Goal: Task Accomplishment & Management: Complete application form

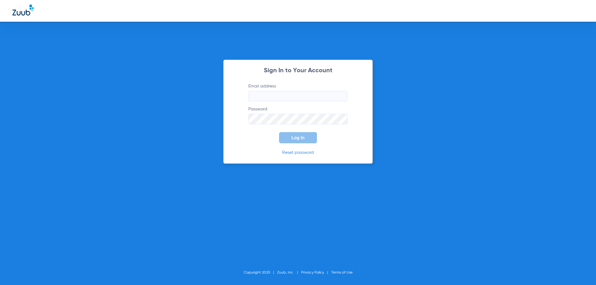
type input "[PERSON_NAME][EMAIL_ADDRESS][DOMAIN_NAME]"
click at [300, 141] on button "Log In" at bounding box center [298, 137] width 38 height 11
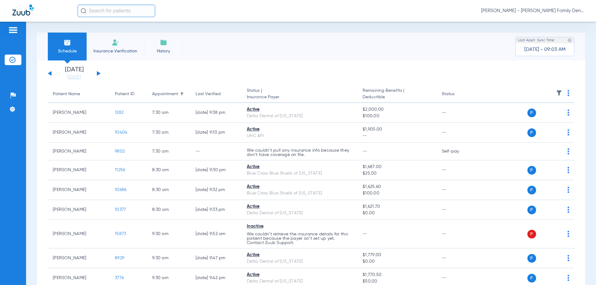
click at [115, 45] on img at bounding box center [115, 42] width 7 height 7
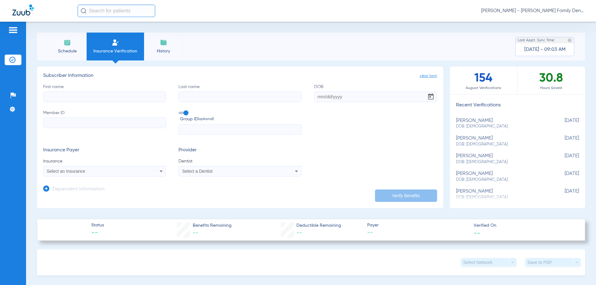
click at [124, 96] on input "First name" at bounding box center [104, 97] width 123 height 11
type input "greyson"
paste input "[PERSON_NAME]"
type input "[PERSON_NAME]"
click at [335, 95] on input "DOB" at bounding box center [375, 97] width 123 height 11
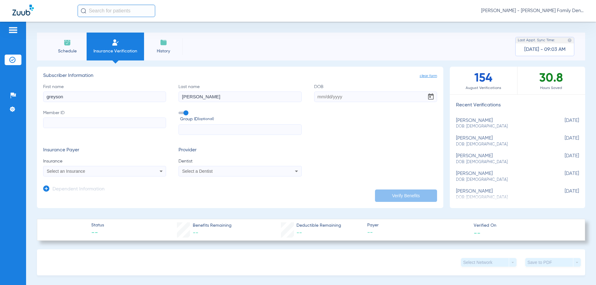
paste input "[DATE]"
type input "[DATE]"
click at [95, 123] on input "Member ID" at bounding box center [104, 123] width 123 height 11
paste input "023694103"
type input "023694103"
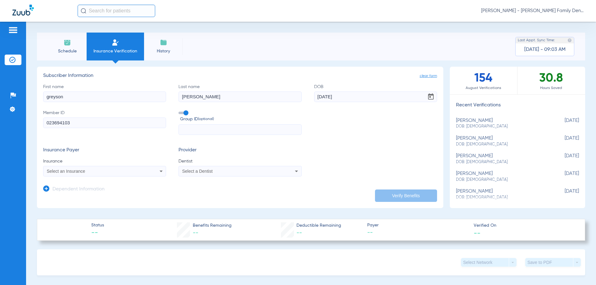
click at [187, 112] on span at bounding box center [183, 113] width 9 height 2
click at [180, 111] on input "Group ID (optional)" at bounding box center [180, 111] width 0 height 0
click at [123, 173] on div "Select an Insurance" at bounding box center [93, 171] width 93 height 4
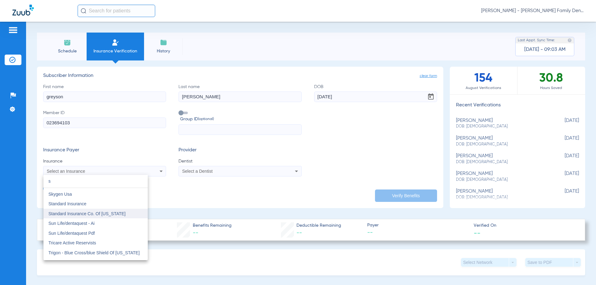
scroll to position [2038, 0]
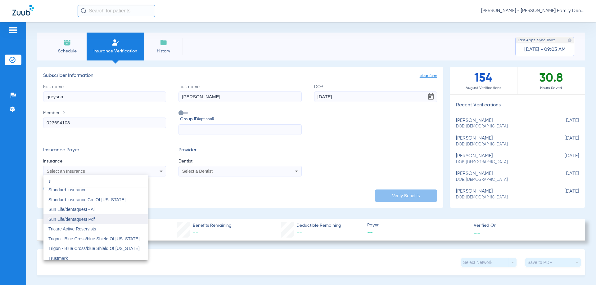
type input "s"
click at [86, 219] on span "Sun Life/dentaquest Pdf" at bounding box center [71, 219] width 46 height 5
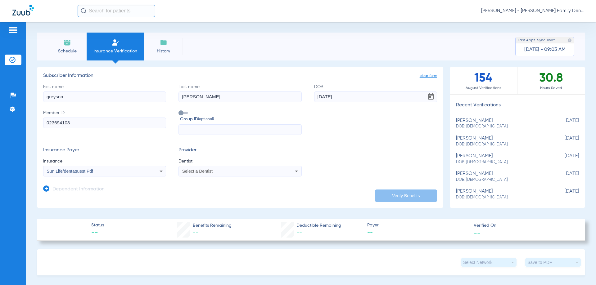
click at [221, 171] on div "Select a Dentist" at bounding box center [228, 171] width 93 height 4
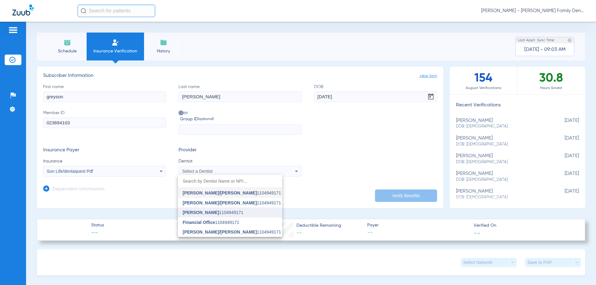
click at [215, 212] on span "[PERSON_NAME]" at bounding box center [201, 212] width 36 height 5
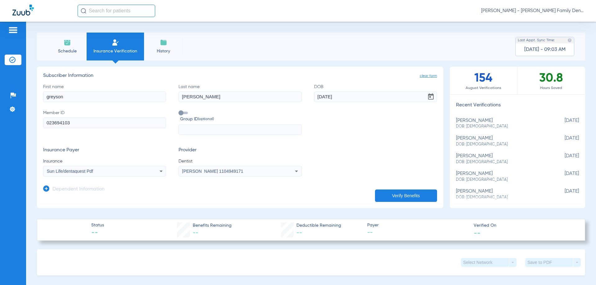
click at [396, 198] on button "Verify Benefits" at bounding box center [406, 196] width 62 height 12
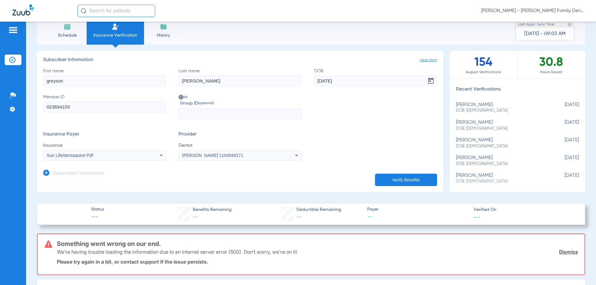
scroll to position [31, 0]
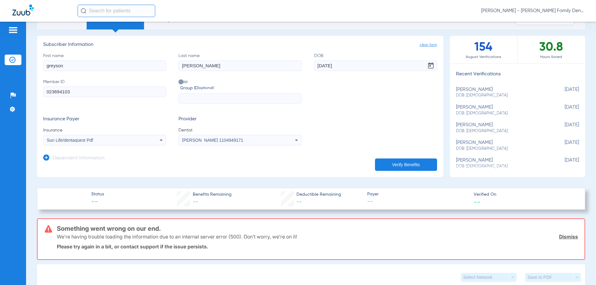
click at [160, 141] on icon at bounding box center [161, 141] width 3 height 2
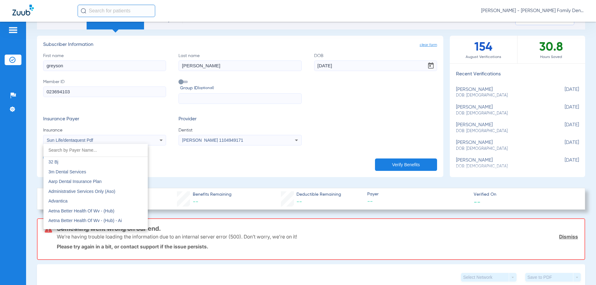
scroll to position [3391, 0]
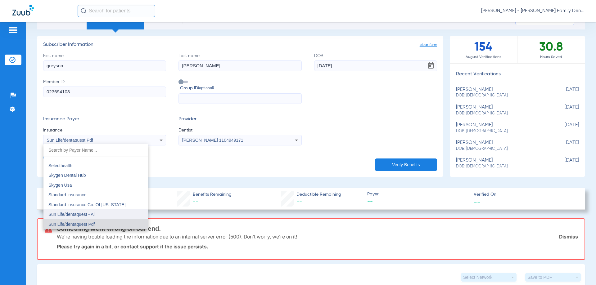
click at [93, 215] on span "Sun Life/dentaquest - Ai" at bounding box center [71, 214] width 46 height 5
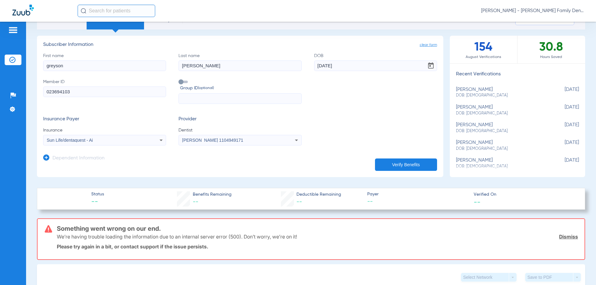
click at [391, 166] on button "Verify Benefits" at bounding box center [406, 165] width 62 height 12
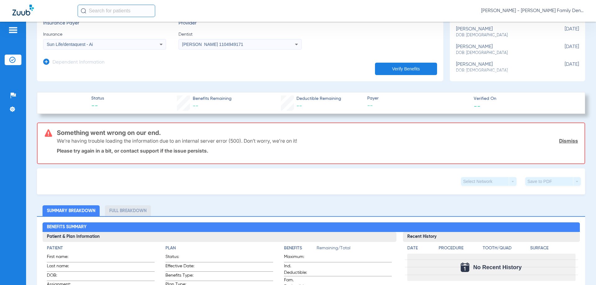
scroll to position [124, 0]
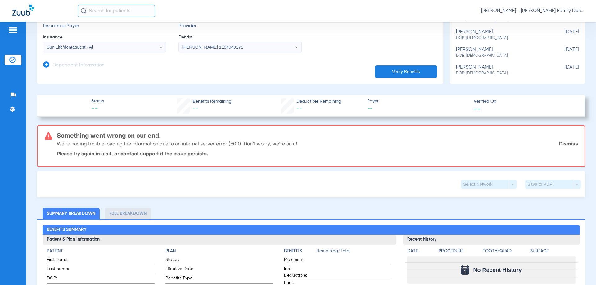
click at [564, 144] on link "Dismiss" at bounding box center [568, 144] width 19 height 6
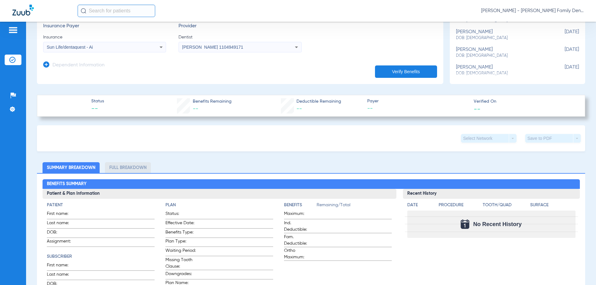
click at [159, 48] on icon at bounding box center [160, 46] width 7 height 7
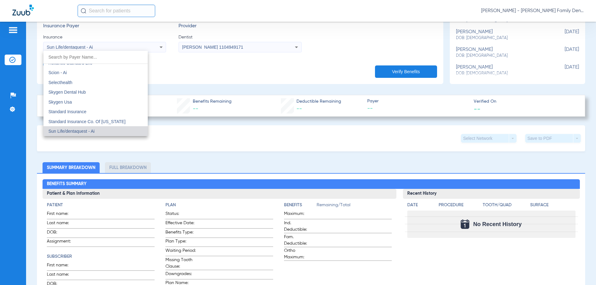
scroll to position [3394, 0]
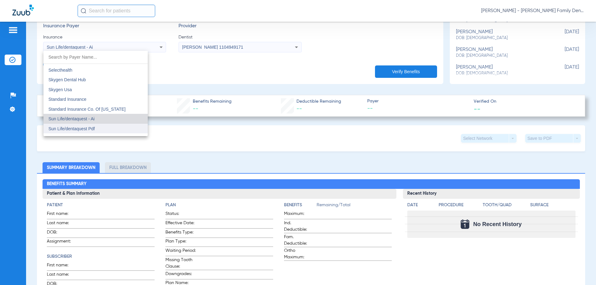
click at [99, 129] on mat-option "Sun Life/dentaquest Pdf" at bounding box center [95, 129] width 104 height 10
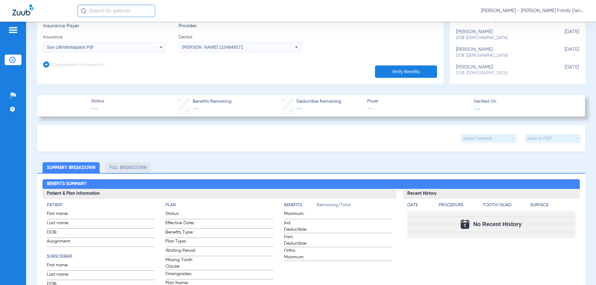
click at [407, 72] on button "Verify Benefits" at bounding box center [406, 72] width 62 height 12
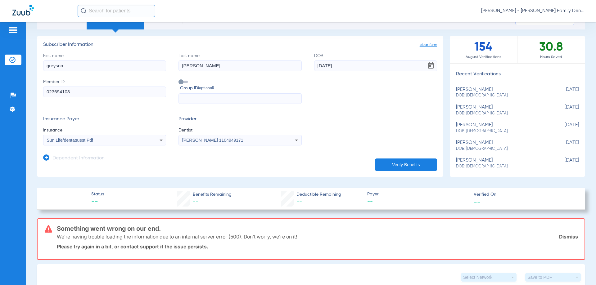
scroll to position [0, 0]
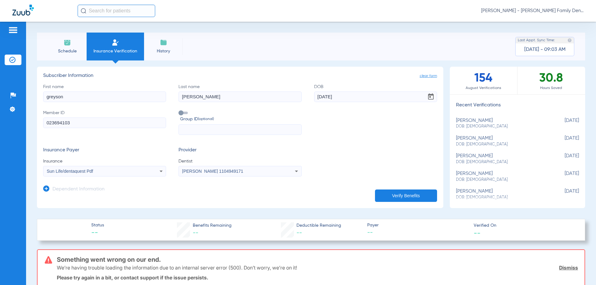
click at [159, 172] on icon at bounding box center [160, 171] width 7 height 7
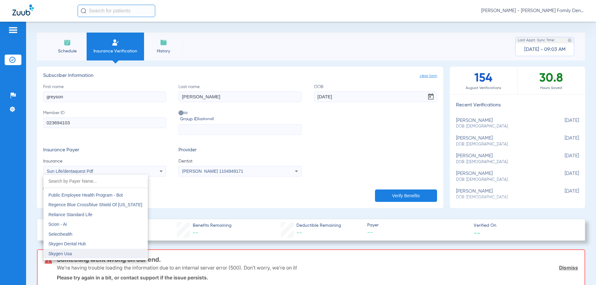
scroll to position [3267, 0]
click at [569, 11] on div at bounding box center [298, 142] width 596 height 285
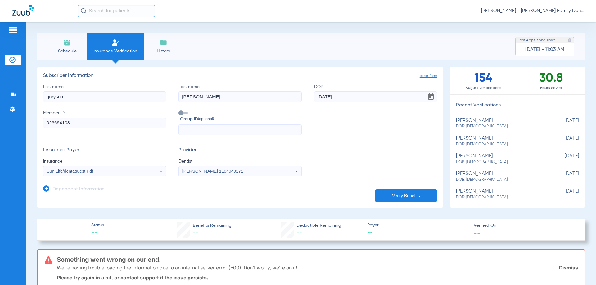
click at [581, 9] on span "[PERSON_NAME] - [PERSON_NAME] Family Dentistry" at bounding box center [532, 11] width 102 height 6
click at [559, 24] on span "Log out" at bounding box center [566, 22] width 24 height 4
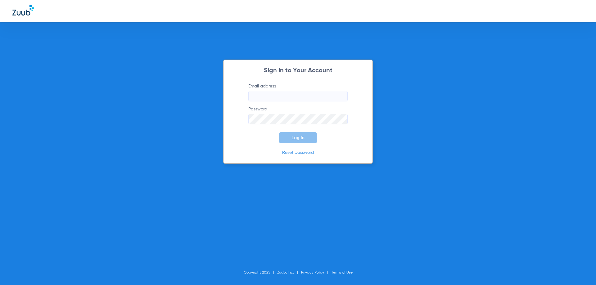
type input "[PERSON_NAME][EMAIL_ADDRESS][DOMAIN_NAME]"
